Goal: Register for event/course

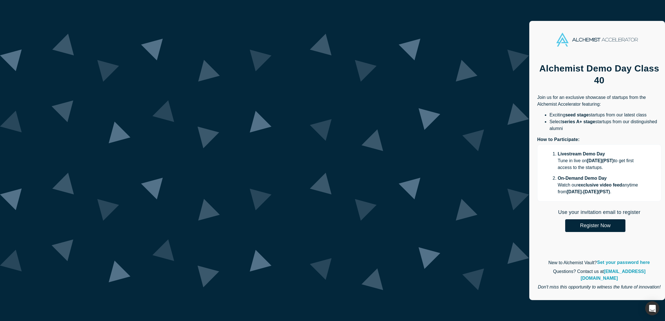
scroll to position [375, 0]
click at [565, 219] on button "Register Now" at bounding box center [595, 225] width 60 height 13
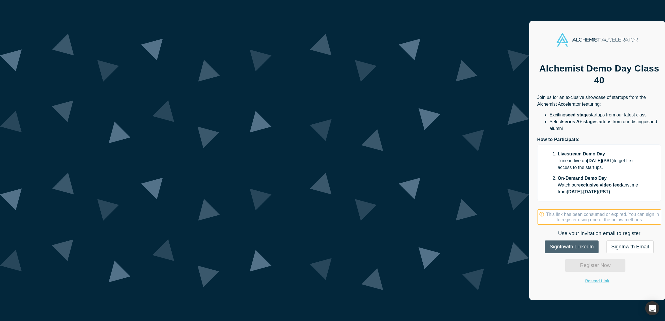
click at [545, 241] on link "Sign In with LinkedIn" at bounding box center [572, 247] width 54 height 13
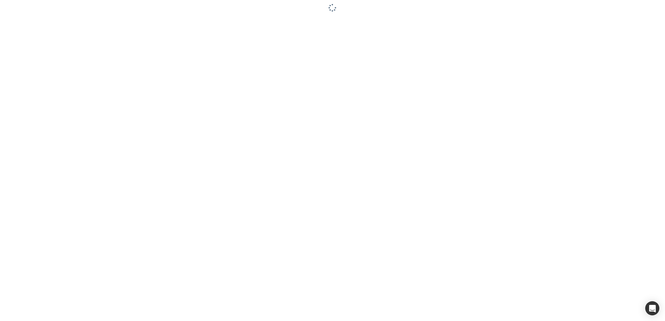
scroll to position [375, 0]
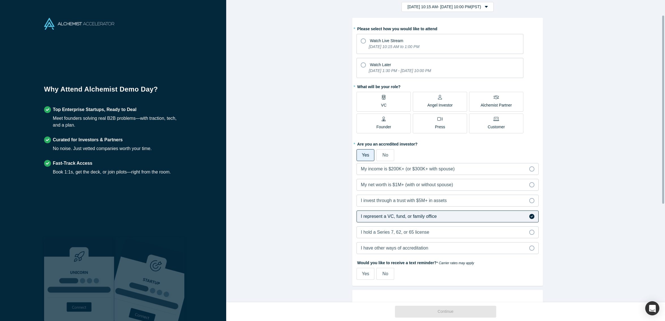
scroll to position [120, 0]
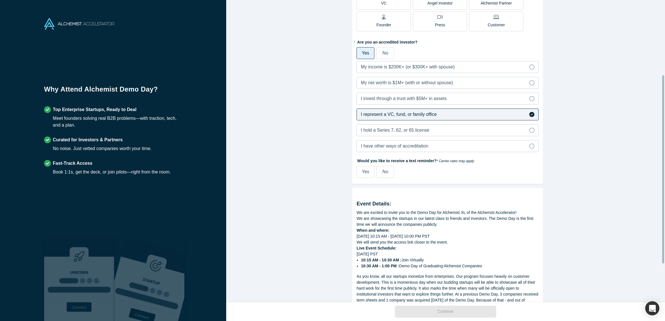
click at [379, 172] on label "No" at bounding box center [385, 172] width 18 height 12
click at [0, 0] on input "No" at bounding box center [0, 0] width 0 height 0
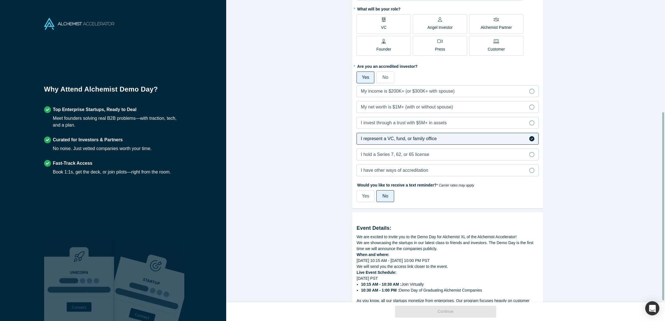
scroll to position [0, 0]
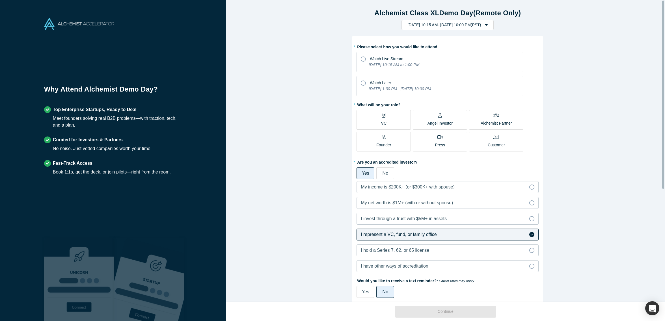
drag, startPoint x: 381, startPoint y: 122, endPoint x: 378, endPoint y: 113, distance: 9.1
click at [381, 122] on p "VC" at bounding box center [383, 123] width 5 height 6
click at [0, 0] on input "VC" at bounding box center [0, 0] width 0 height 0
click at [361, 61] on icon at bounding box center [363, 59] width 5 height 5
click at [0, 0] on input "Watch Live Stream [DATE] 10:15 AM to 1:00 PM" at bounding box center [0, 0] width 0 height 0
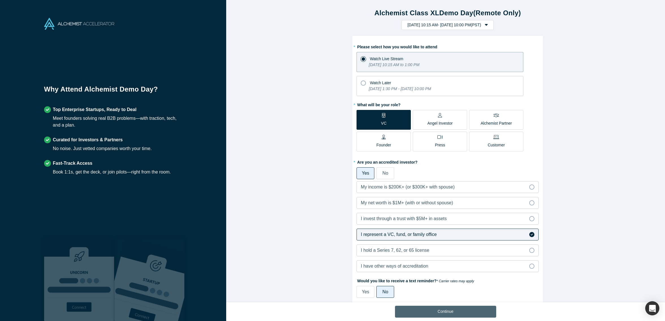
click at [444, 313] on button "Continue" at bounding box center [445, 312] width 101 height 12
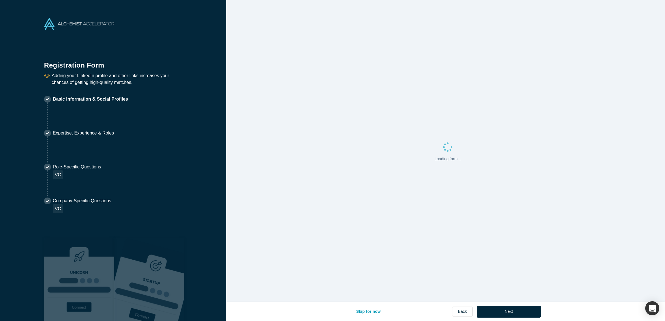
select select "US"
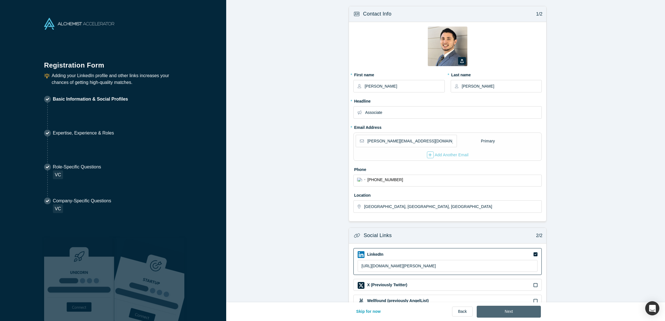
click at [507, 310] on button "Next" at bounding box center [509, 312] width 64 height 12
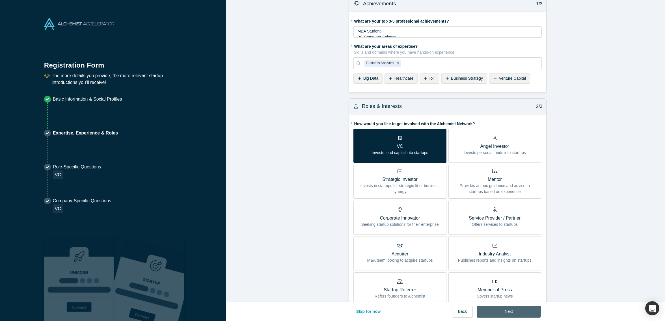
scroll to position [19, 0]
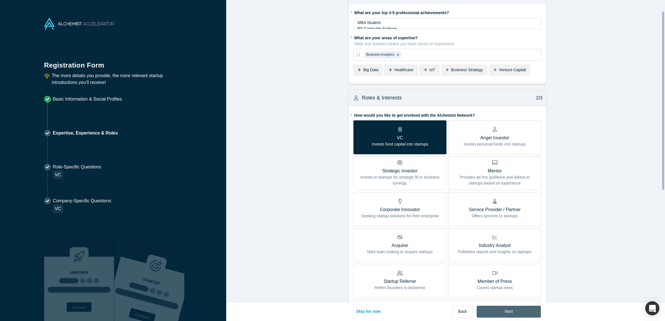
click at [515, 308] on button "Next" at bounding box center [509, 312] width 64 height 12
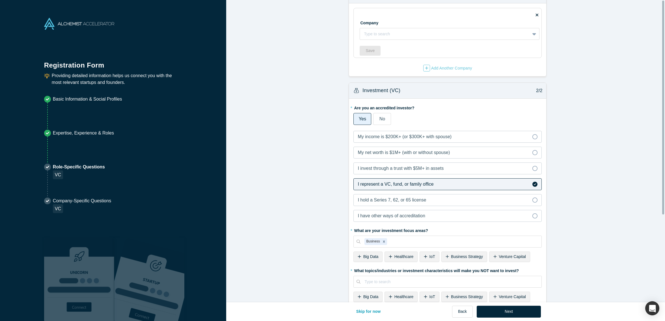
scroll to position [0, 0]
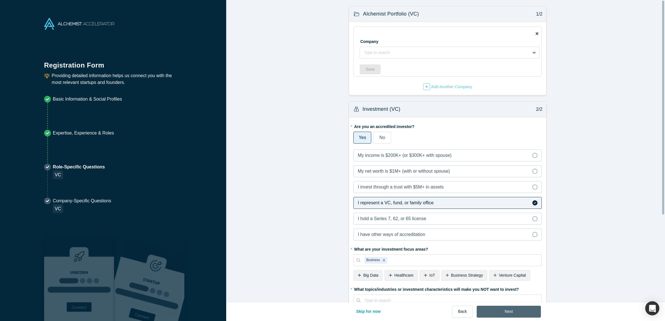
click at [516, 309] on button "Next" at bounding box center [509, 312] width 64 height 12
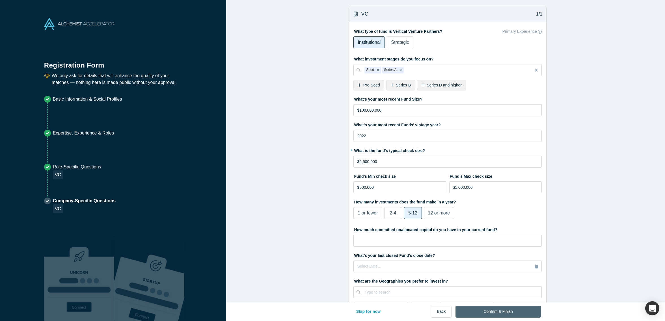
click at [516, 309] on button "Confirm & Finish" at bounding box center [498, 312] width 85 height 12
